Goal: Task Accomplishment & Management: Manage account settings

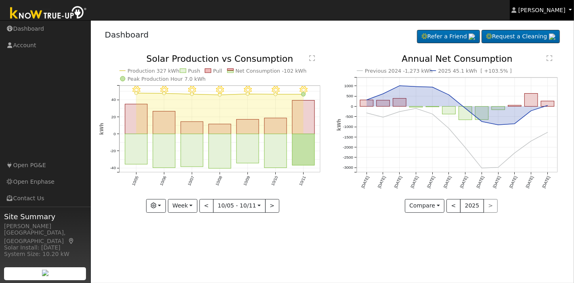
click at [543, 8] on span "Lorna Romero" at bounding box center [542, 10] width 47 height 6
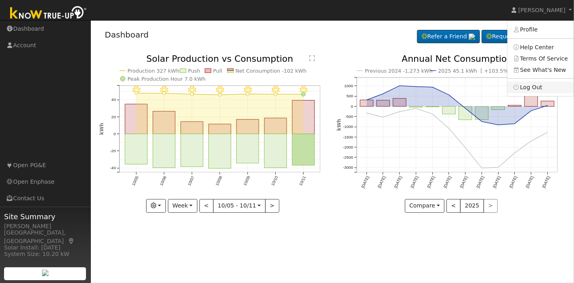
click at [543, 86] on link "Log Out" at bounding box center [541, 87] width 66 height 11
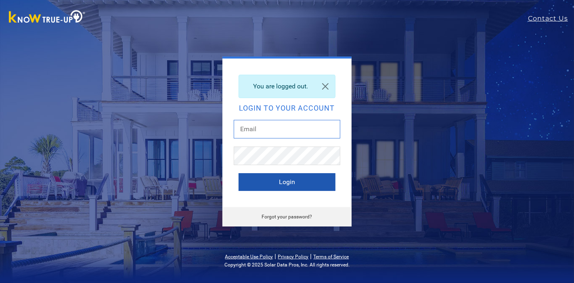
type input "[EMAIL_ADDRESS][DOMAIN_NAME]"
click at [295, 186] on button "Login" at bounding box center [287, 182] width 97 height 18
